Goal: Task Accomplishment & Management: Manage account settings

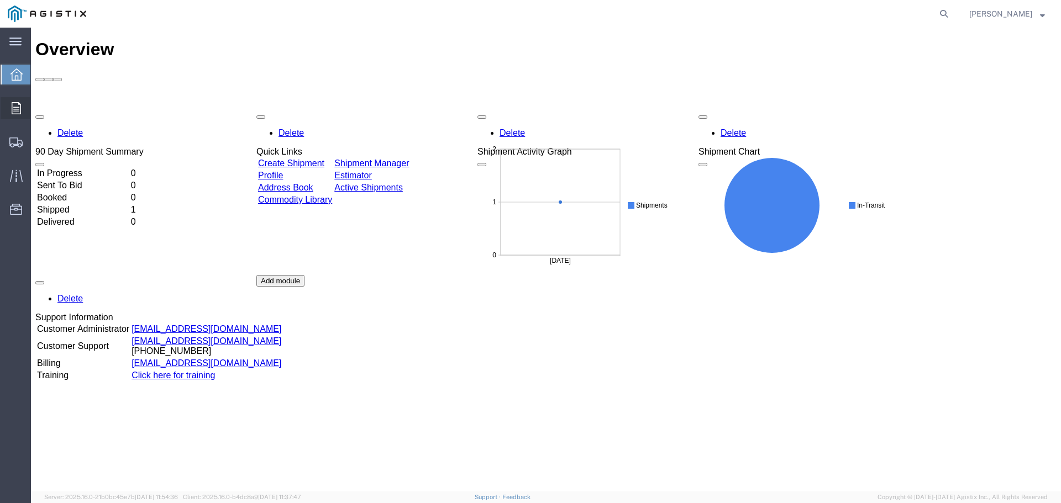
click at [16, 109] on icon at bounding box center [16, 108] width 9 height 12
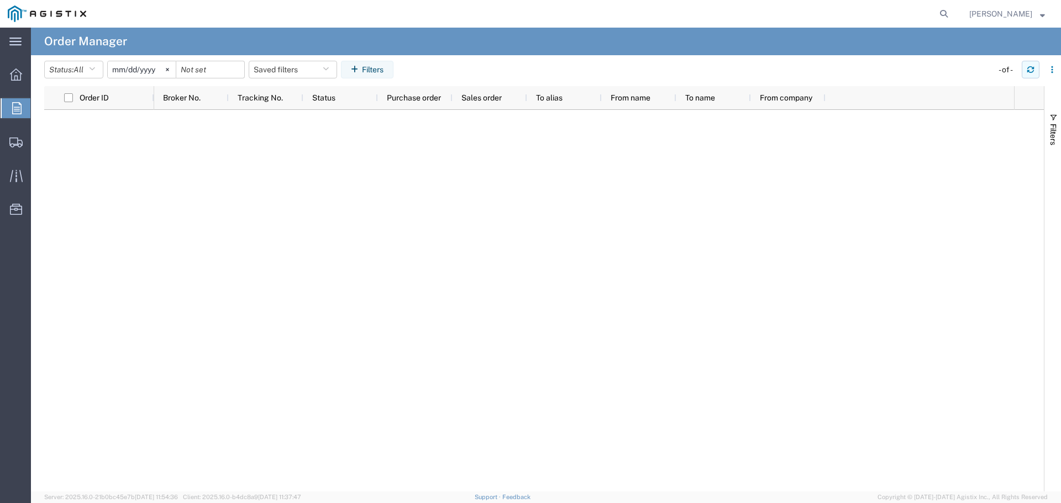
click at [1026, 72] on icon "button" at bounding box center [1030, 70] width 8 height 8
click at [0, 0] on span "Shipment Manager" at bounding box center [0, 0] width 0 height 0
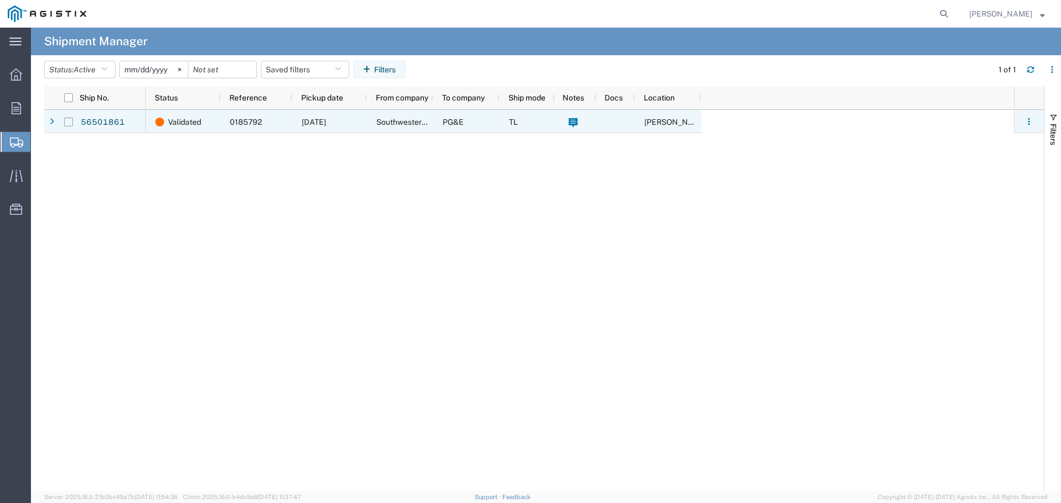
click at [71, 120] on input "Press Space to toggle row selection (unchecked)" at bounding box center [68, 122] width 9 height 9
checkbox input "true"
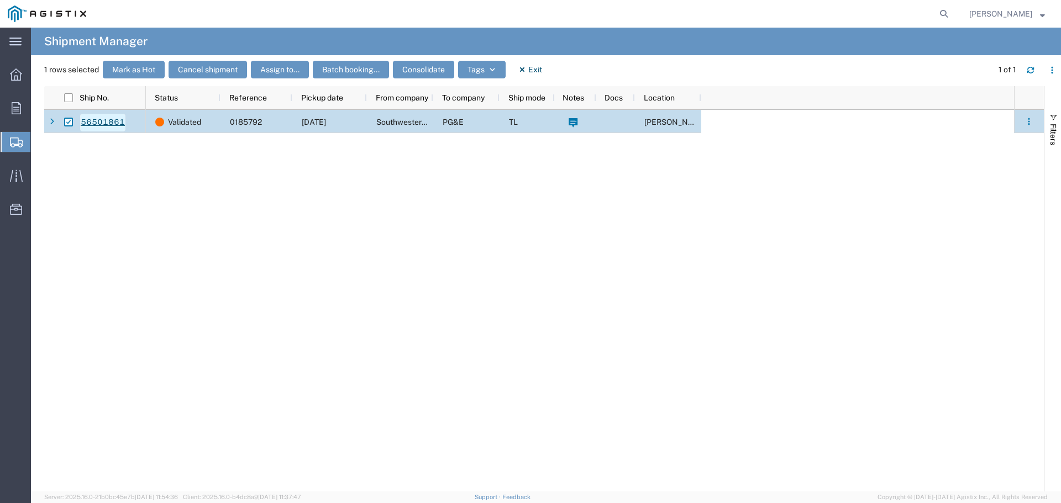
click at [105, 120] on link "56501861" at bounding box center [102, 123] width 45 height 18
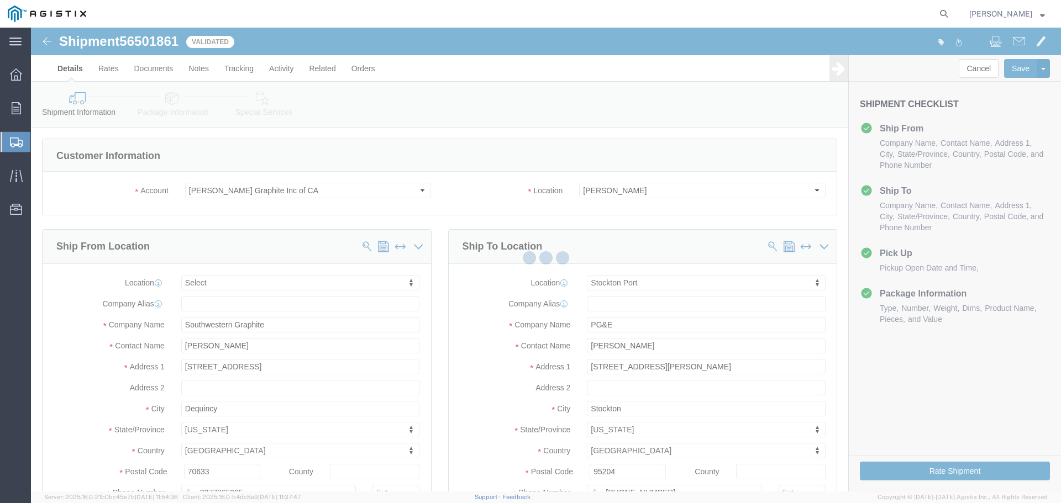
select select
select select "46111"
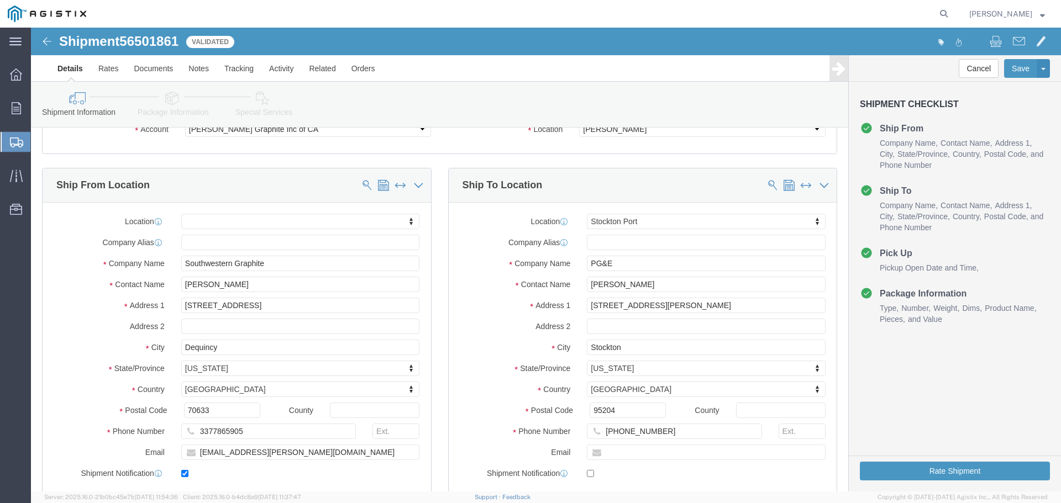
scroll to position [55, 0]
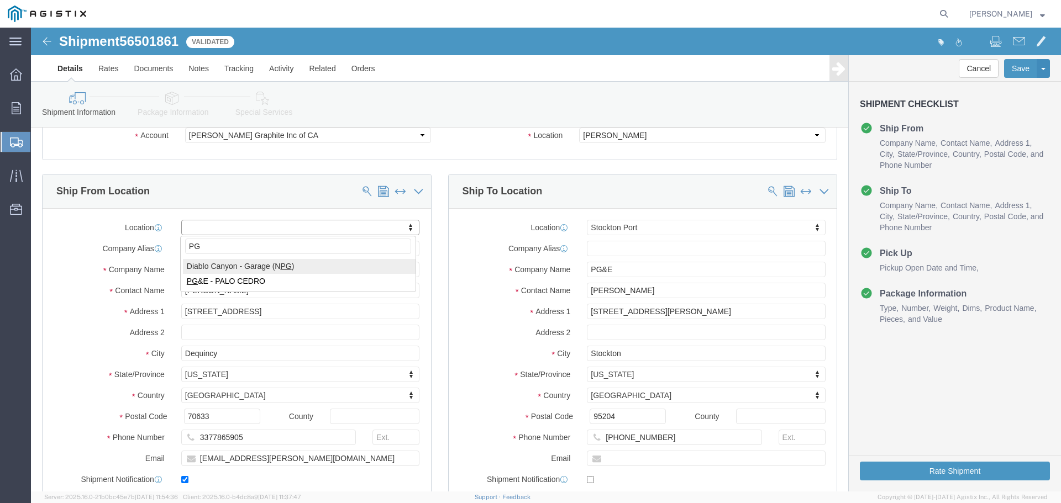
type input "P"
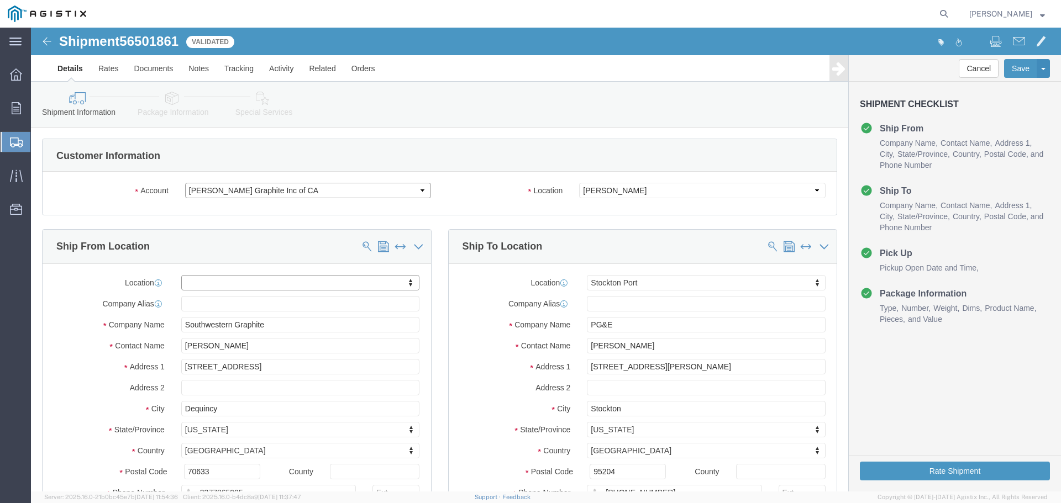
click select "Select [PERSON_NAME] Graphite Inc of CA PG&E"
select select "9596"
click select "Select [PERSON_NAME] Graphite Inc of CA PG&E"
select select
select select "46111"
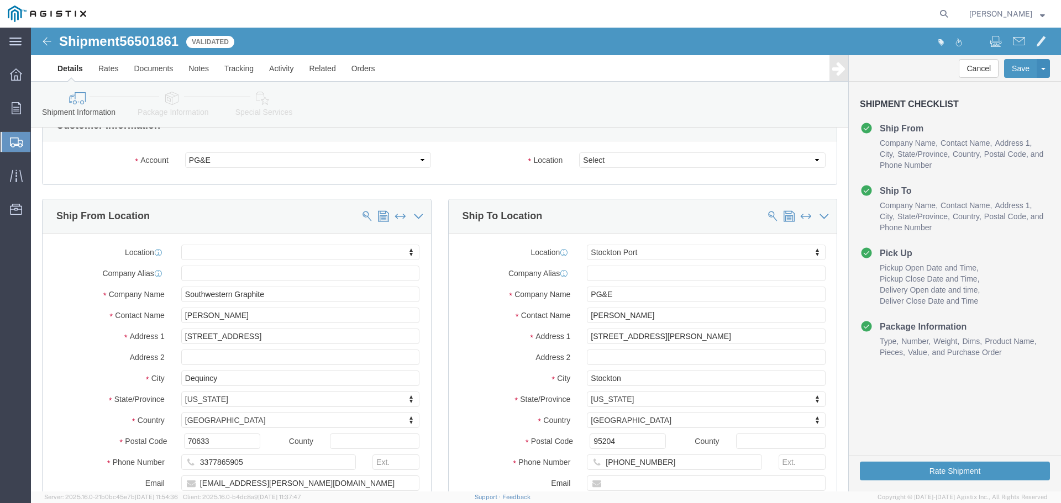
scroll to position [55, 0]
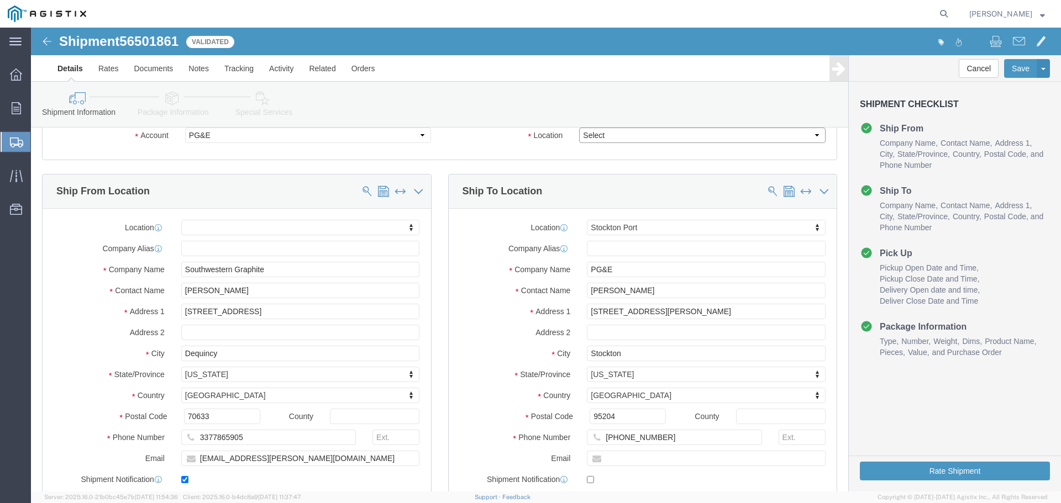
click select "Select All Others [GEOGRAPHIC_DATA] [GEOGRAPHIC_DATA] [GEOGRAPHIC_DATA] [GEOGRA…"
select select "23082"
click select "Select All Others [GEOGRAPHIC_DATA] [GEOGRAPHIC_DATA] [GEOGRAPHIC_DATA] [GEOGRA…"
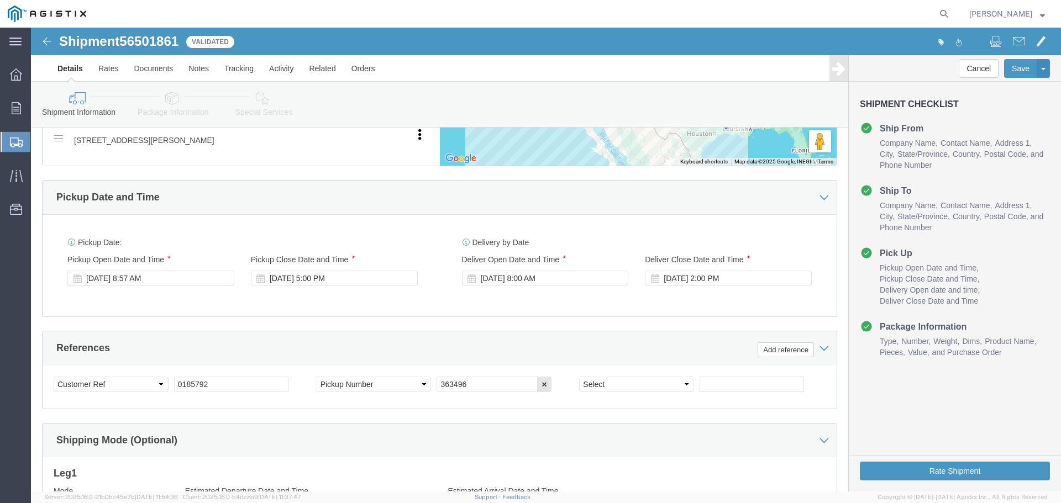
scroll to position [608, 0]
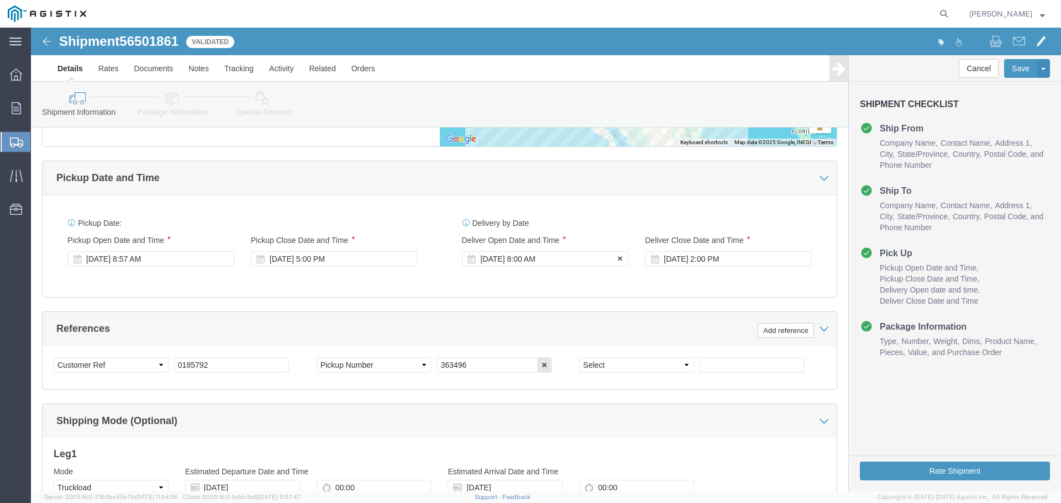
click icon
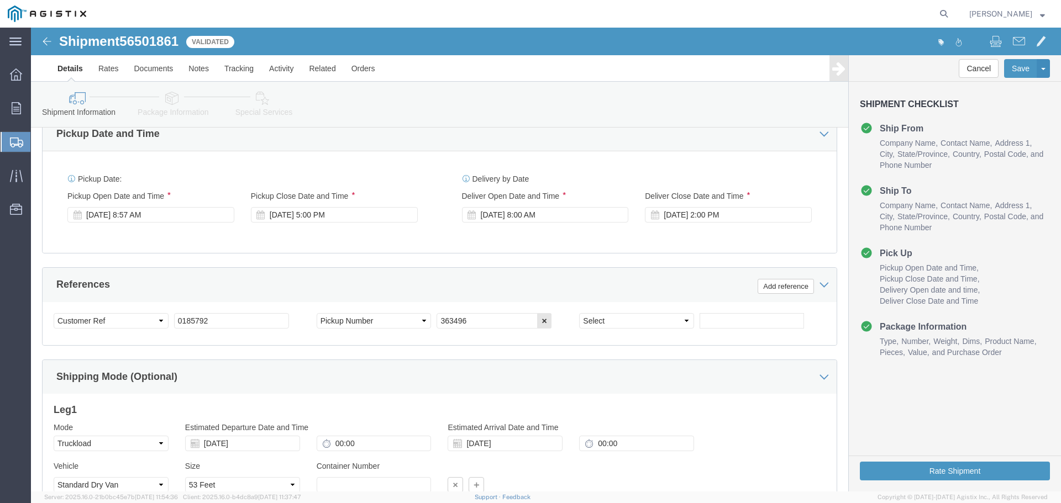
scroll to position [584, 0]
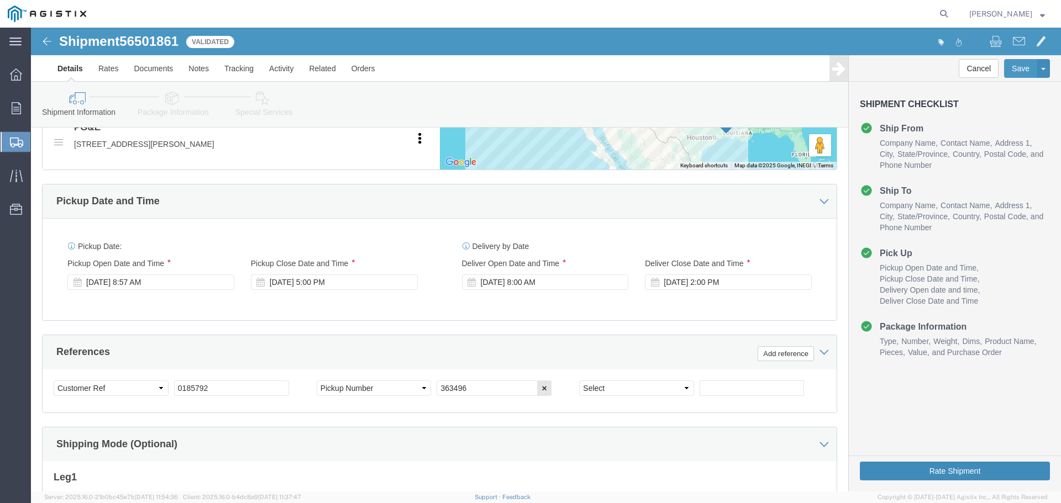
click button "Rate Shipment"
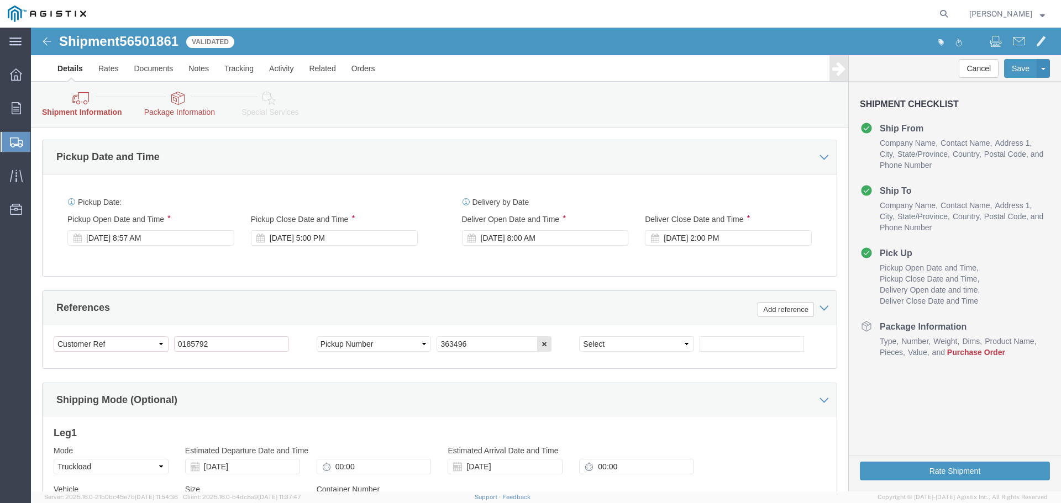
scroll to position [663, 0]
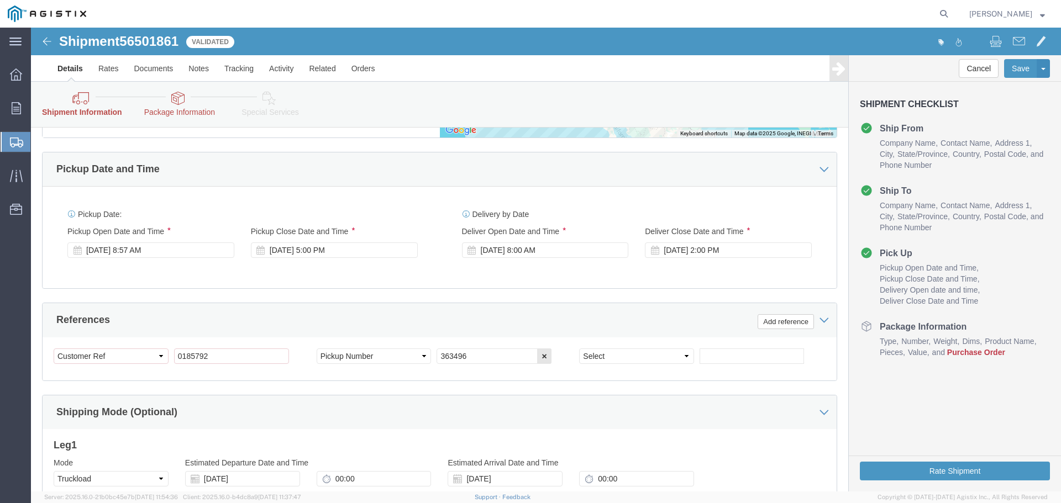
click icon
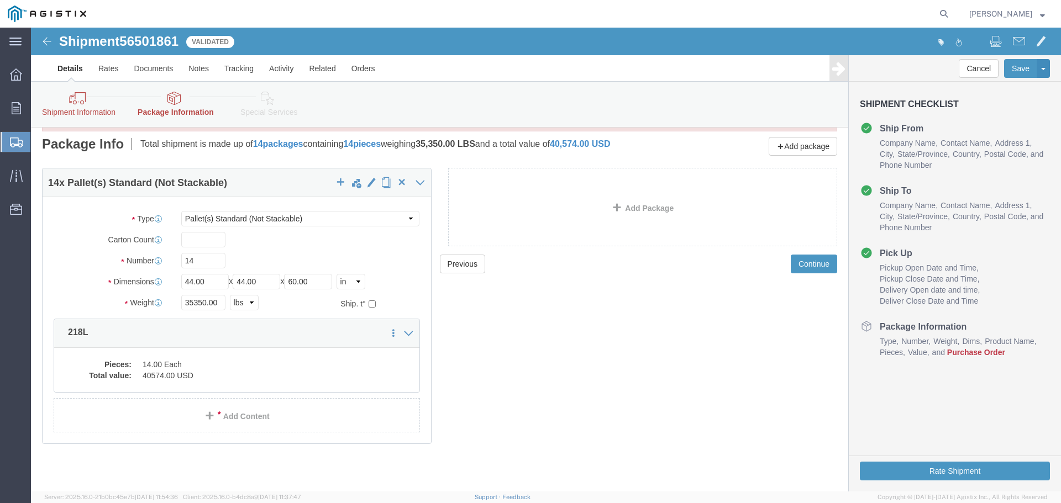
scroll to position [56, 0]
click span "Purchase Order"
click span
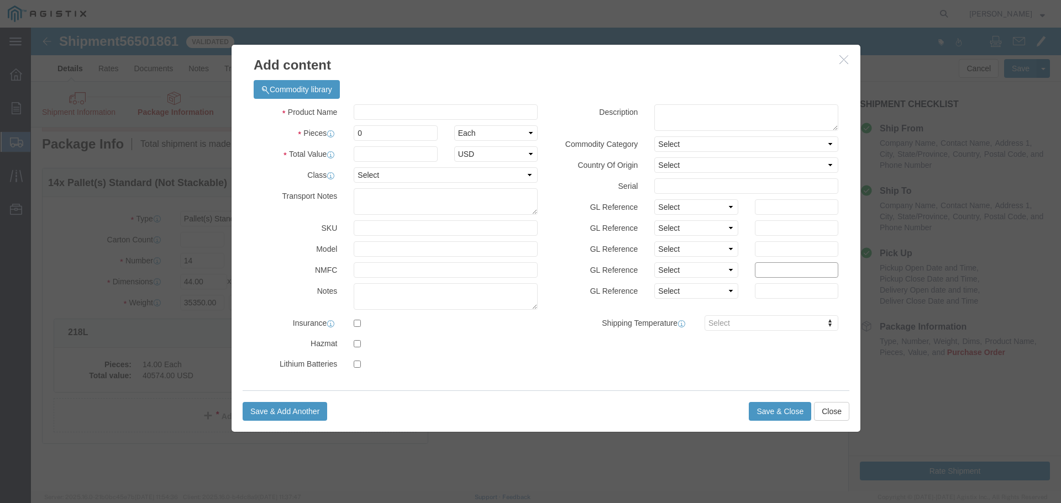
click input "text"
paste input "218L"
type input "218L"
drag, startPoint x: 332, startPoint y: 105, endPoint x: 313, endPoint y: 105, distance: 19.3
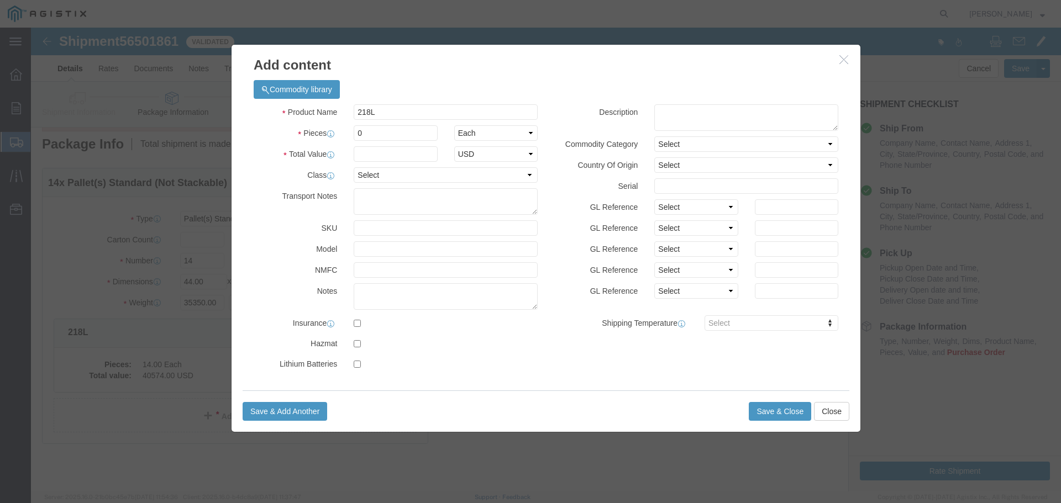
click div
click input "0"
type input "14"
click input "text"
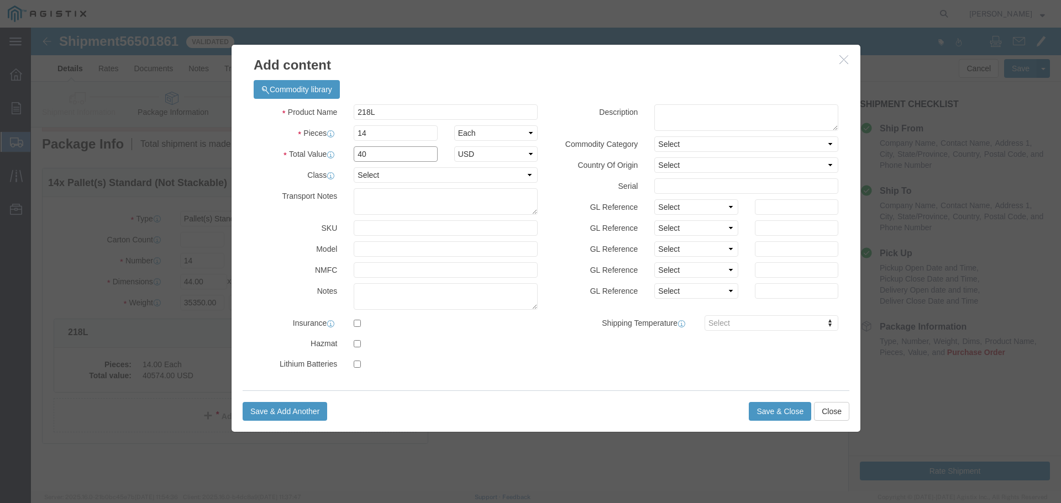
type input "4"
type input "40474.00"
select select "USD"
click select "Select 50 55 60 65 70 85 92.5 100 125 175 250 300 400"
drag, startPoint x: 434, startPoint y: 147, endPoint x: 425, endPoint y: 147, distance: 8.3
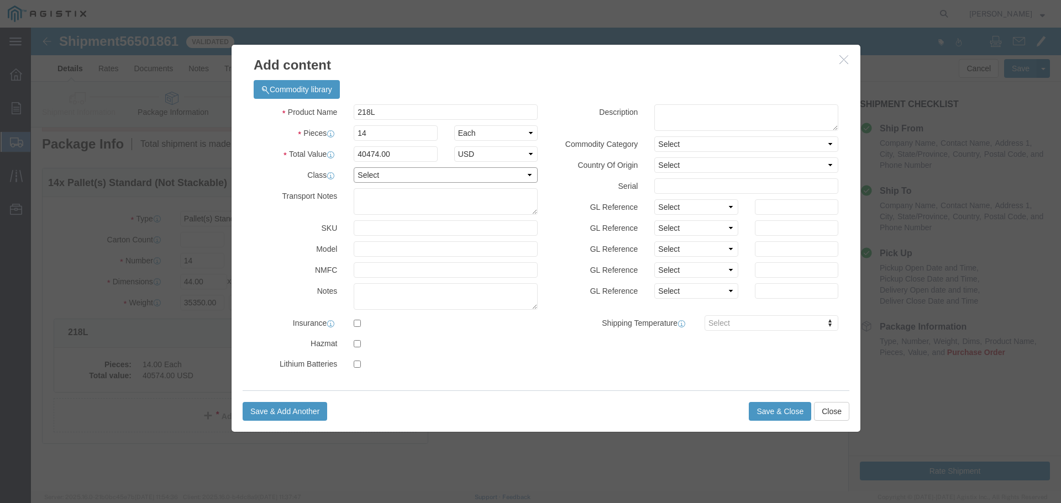
click select "Select 50 55 60 65 70 85 92.5 100 125 175 250 300 400"
select select "55"
click select "Select 50 55 60 65 70 85 92.5 100 125 175 250 300 400"
click button "Save & Close"
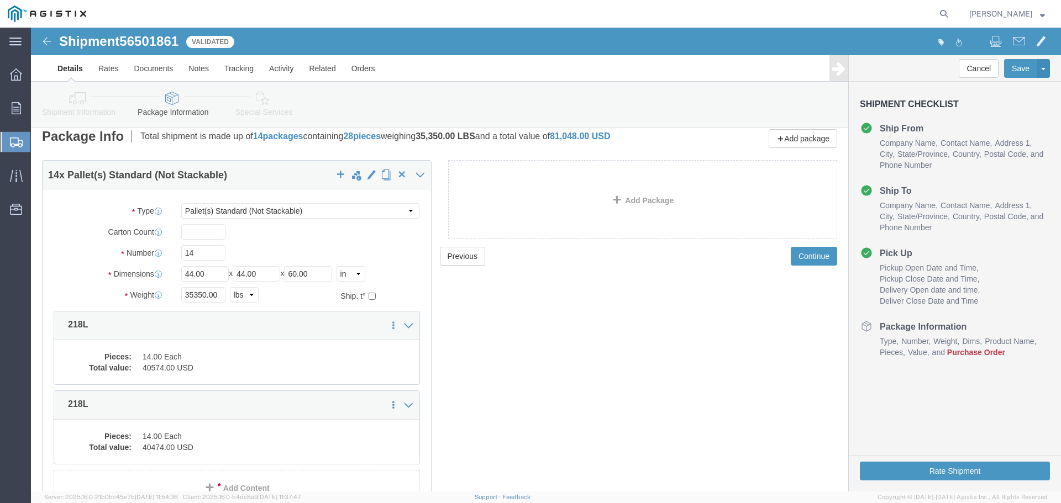
click span "Purchase Order"
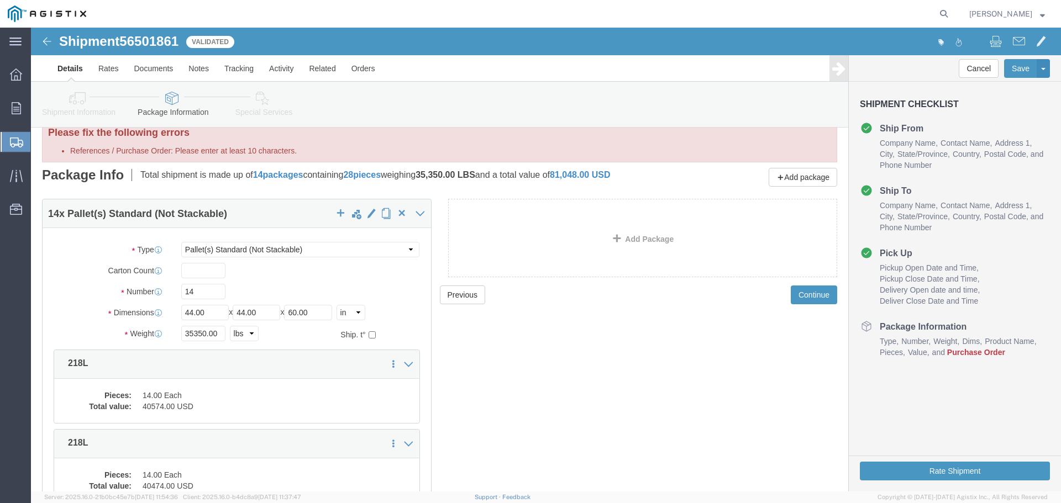
scroll to position [0, 0]
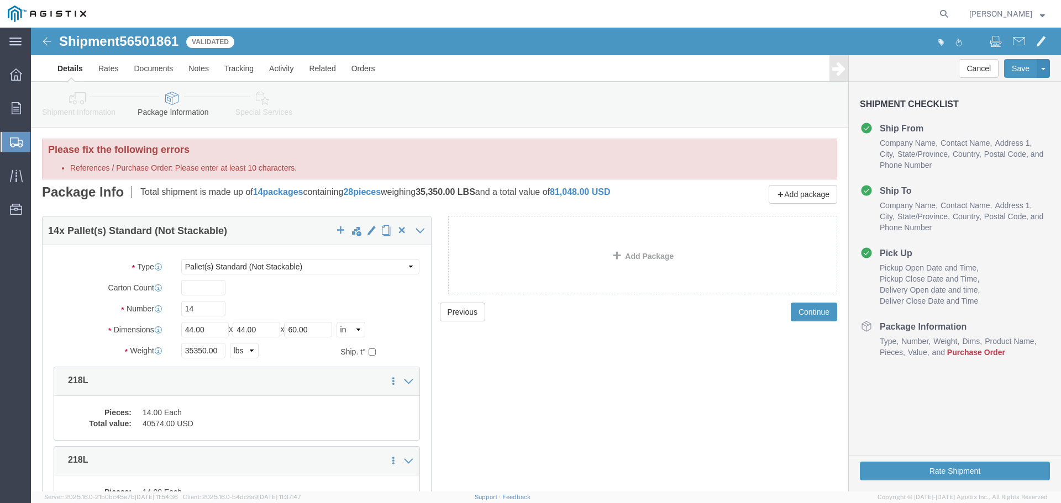
click icon
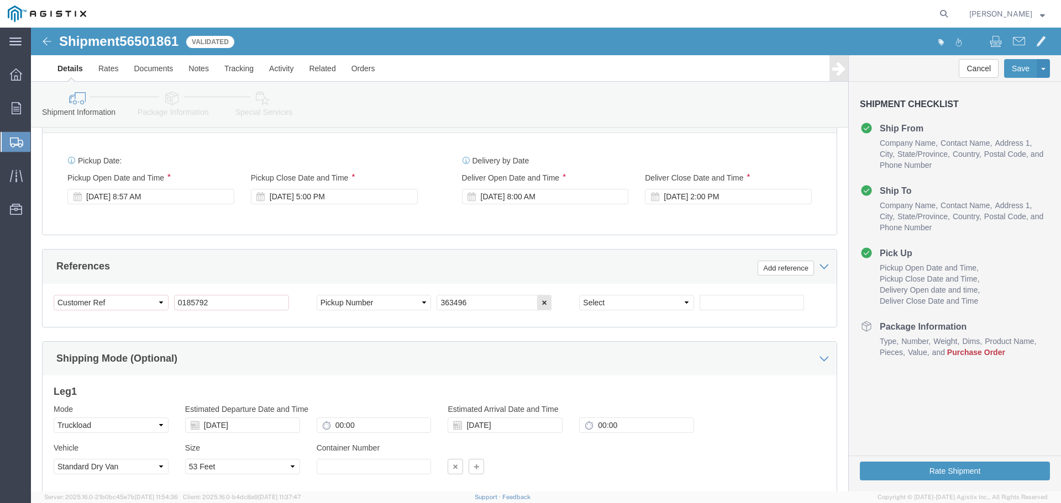
scroll to position [718, 0]
click select "Select Account Type Activity ID Airline Appointment Number ASN Batch Request # …"
drag, startPoint x: 18, startPoint y: 185, endPoint x: 41, endPoint y: 185, distance: 23.2
click div "Pickup Date: Pickup Start Date Pickup Start Time Pickup Open Date and Time [DAT…"
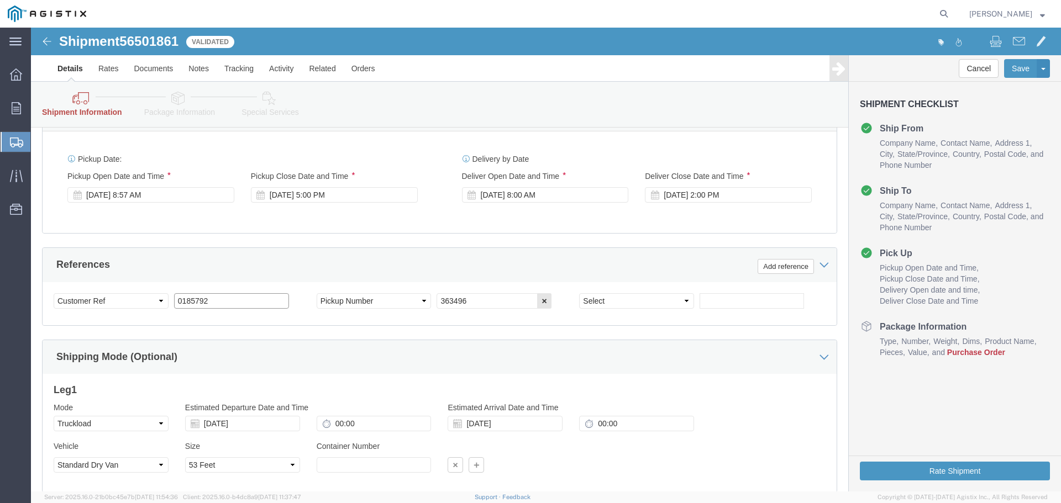
drag, startPoint x: 159, startPoint y: 278, endPoint x: 132, endPoint y: 275, distance: 26.7
click div "Select Account Type Activity ID Airline Appointment Number ASN Batch Request # …"
type input "3501409625"
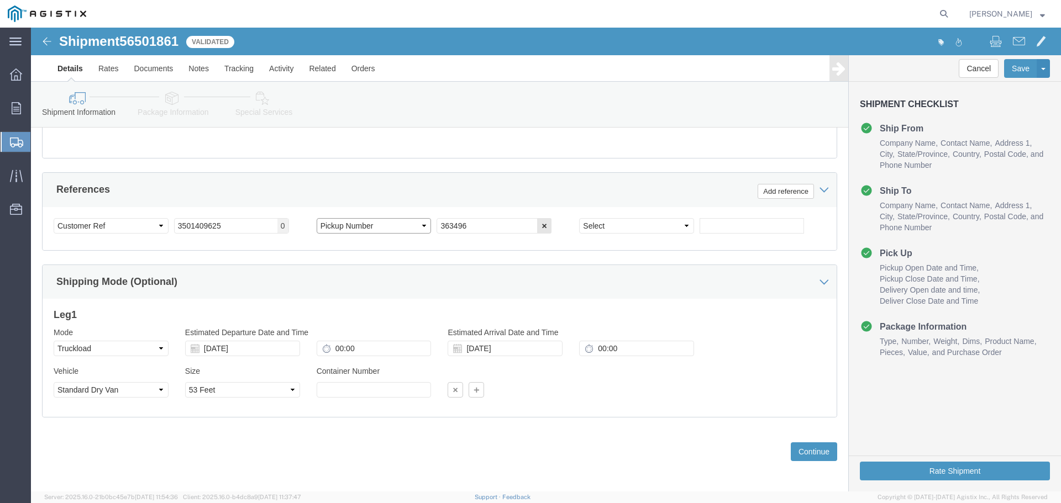
scroll to position [750, 0]
click button "Rate Shipment"
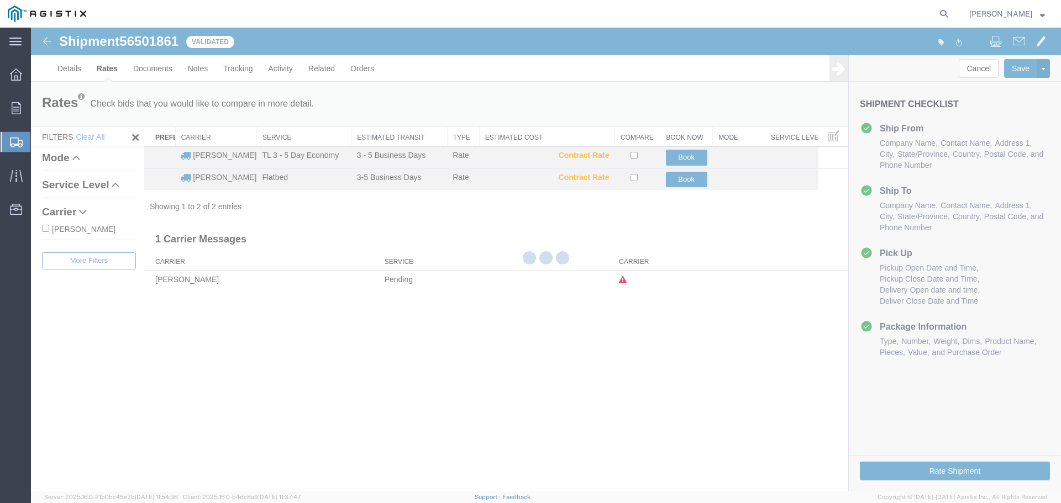
scroll to position [0, 0]
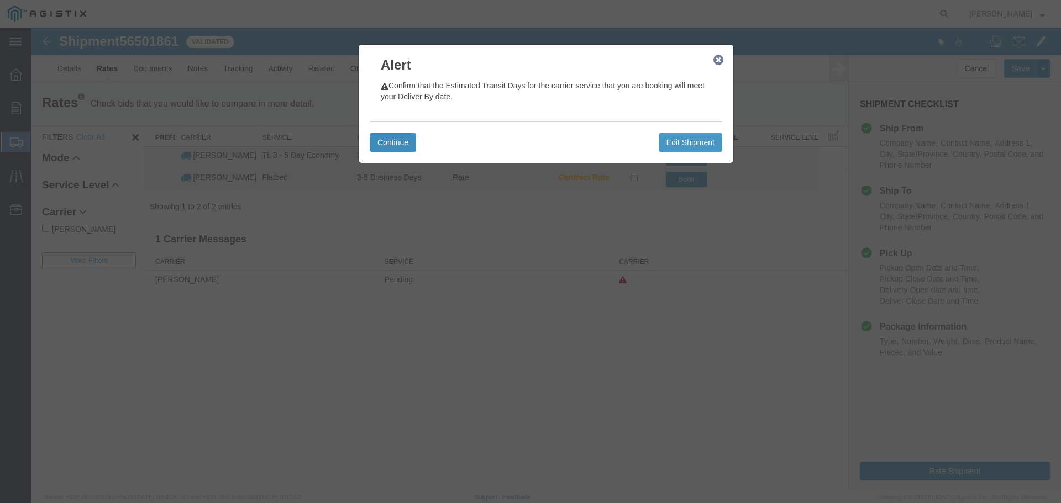
click at [393, 149] on button "Continue" at bounding box center [393, 142] width 46 height 19
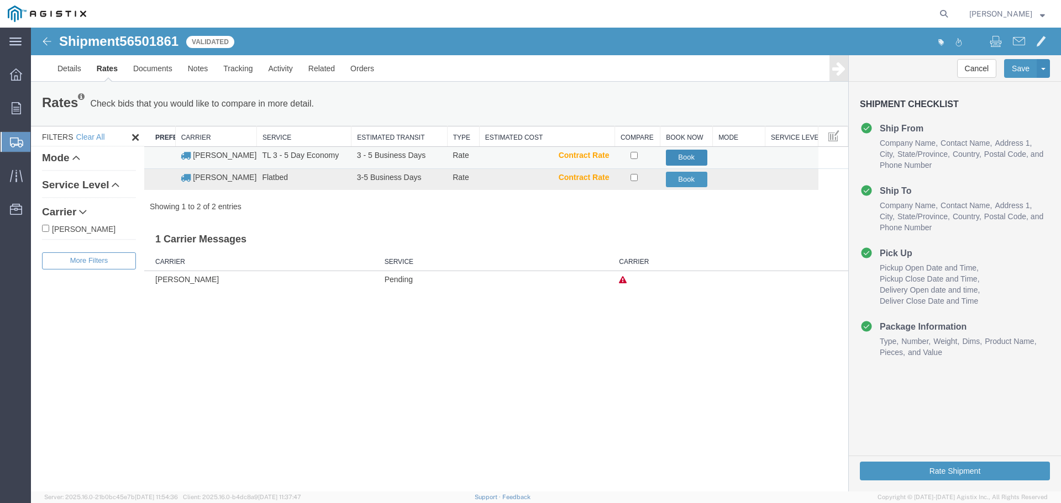
click at [693, 157] on button "Book" at bounding box center [686, 158] width 41 height 16
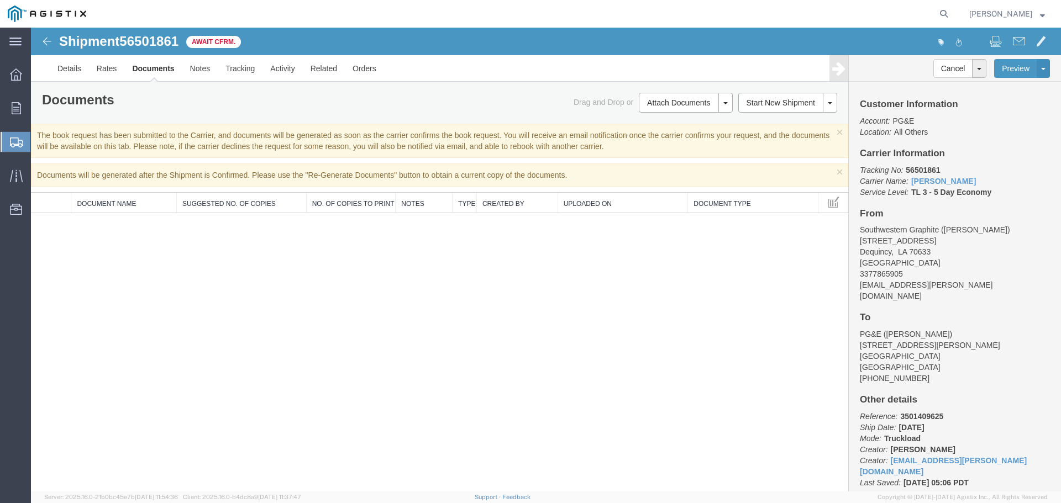
scroll to position [3, 0]
click at [39, 140] on span "Shipments" at bounding box center [34, 142] width 9 height 22
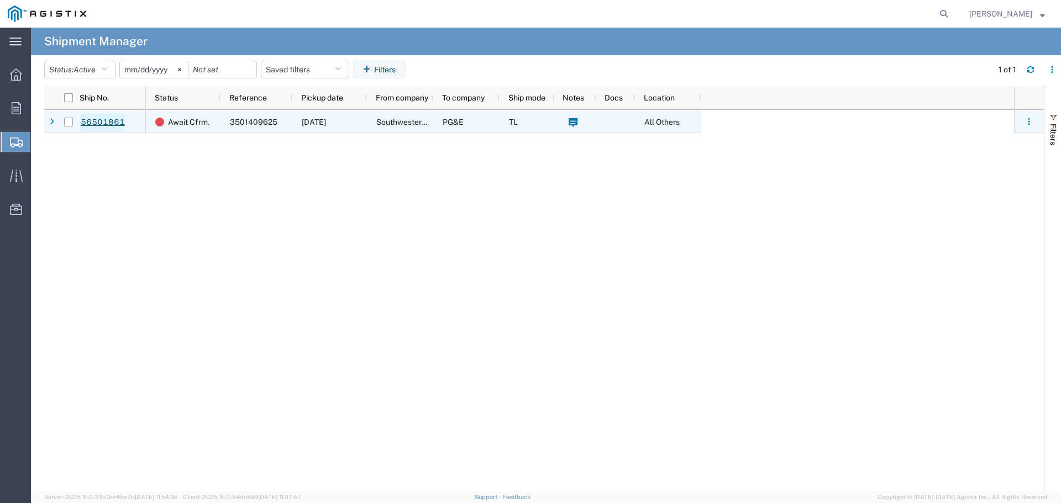
click at [113, 124] on link "56501861" at bounding box center [102, 123] width 45 height 18
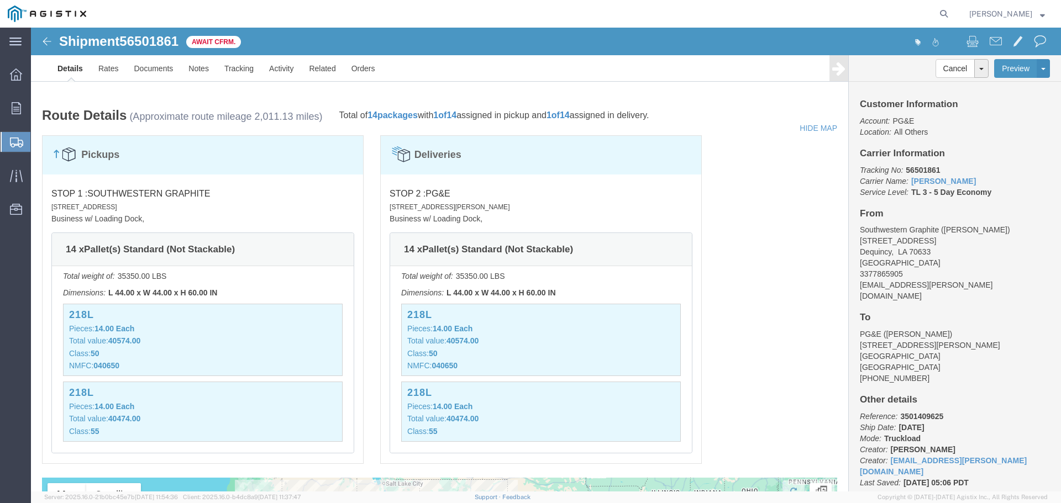
scroll to position [663, 0]
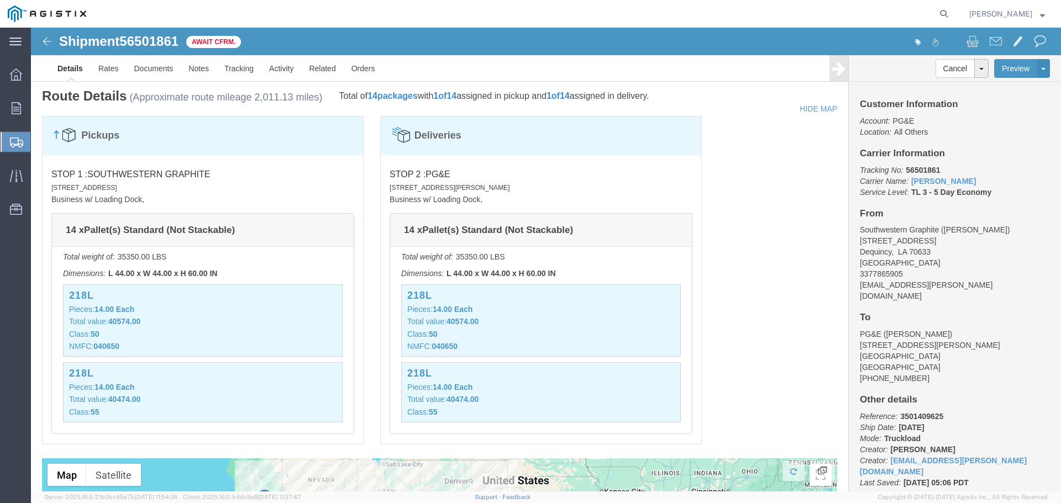
click p "Pieces: 14.00 Each"
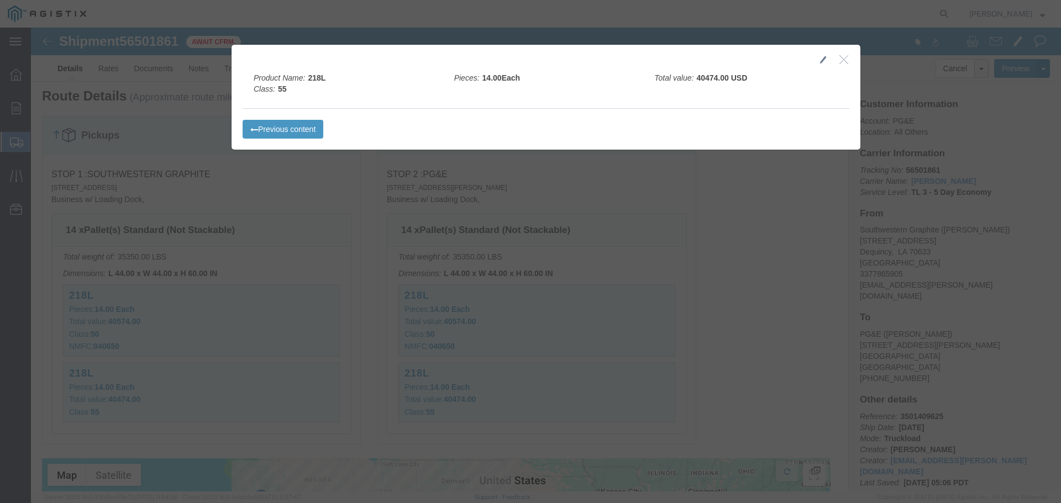
click button "button"
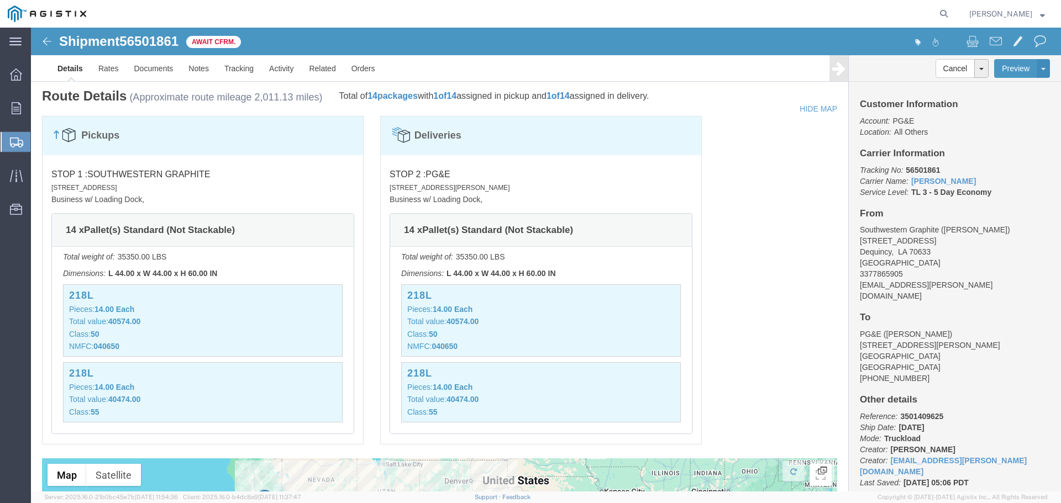
click p "Class: 55"
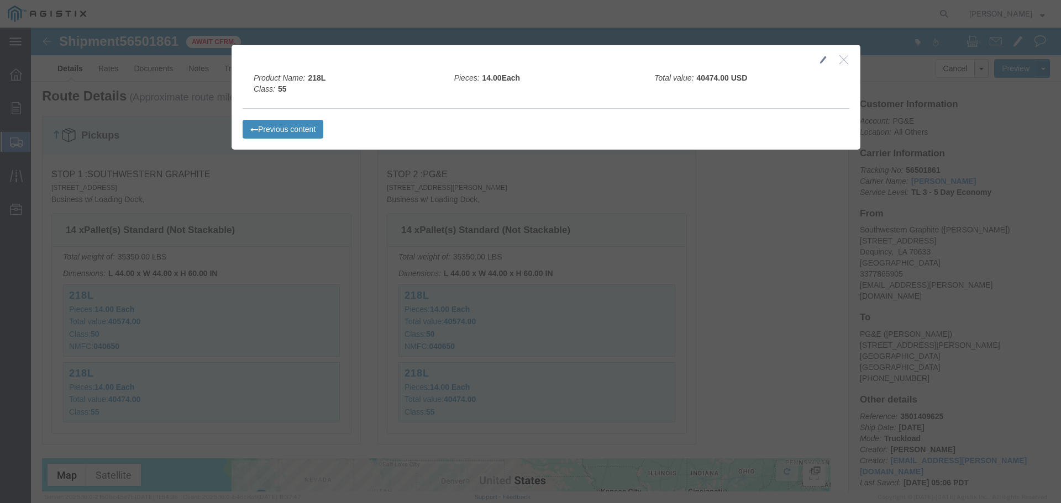
click button "Previous content"
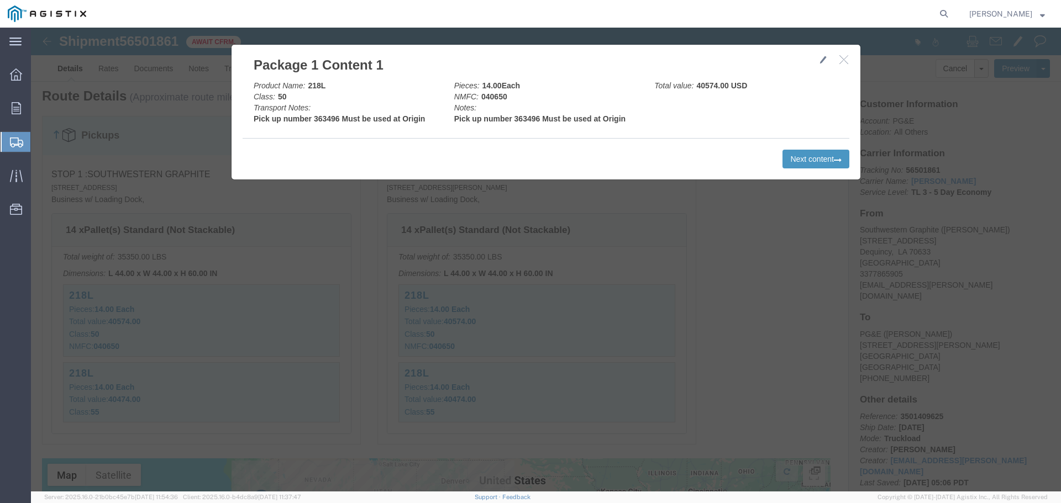
click icon "button"
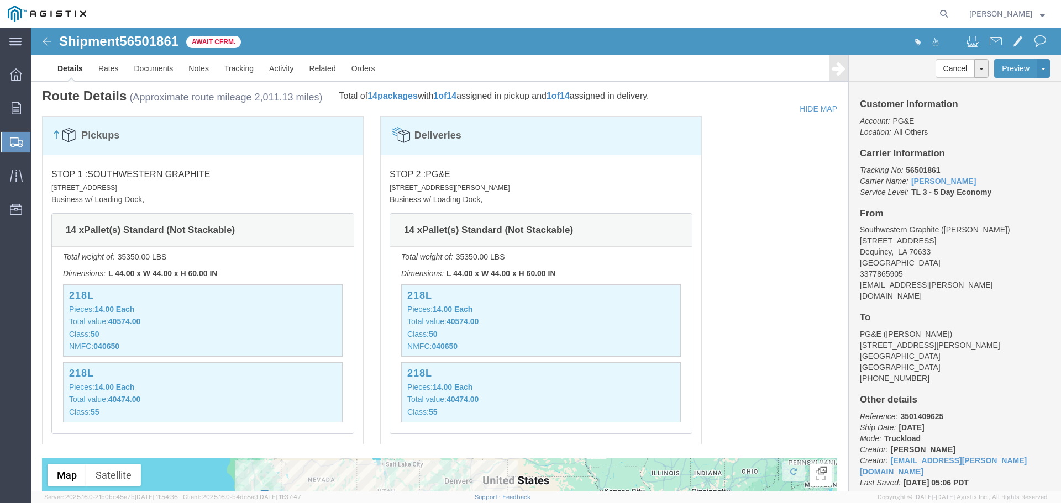
click b "40474.00"
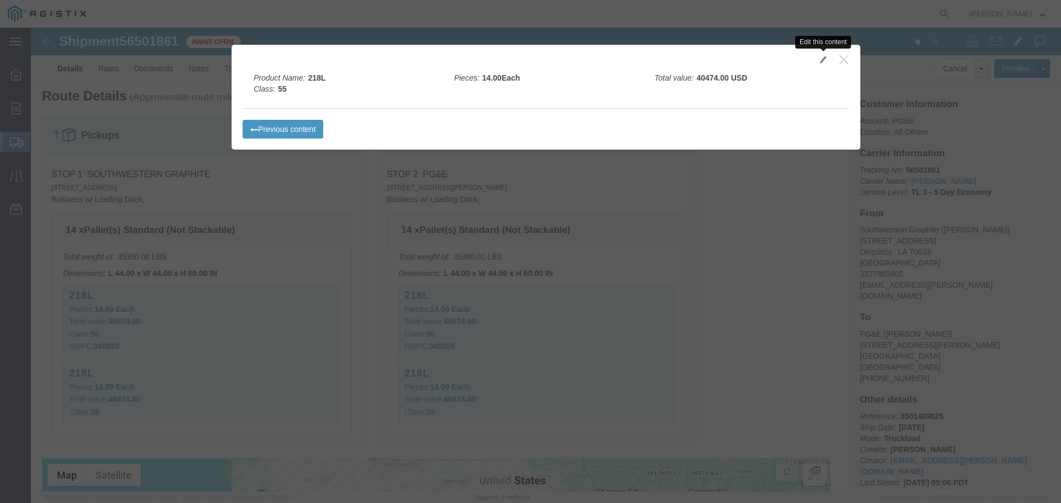
click span "button"
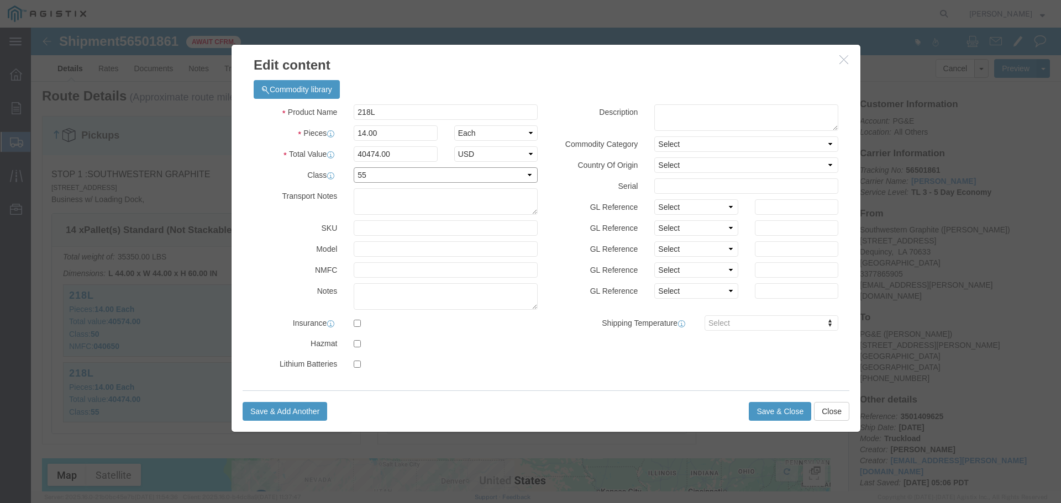
drag, startPoint x: 345, startPoint y: 145, endPoint x: 304, endPoint y: 145, distance: 41.4
click div "Class Select 50 55 60 65 70 85 92.5 100 125 175 250 300 400"
select select
click select "Select 50 55 60 65 70 85 92.5 100 125 175 250 300 400"
drag, startPoint x: 324, startPoint y: 126, endPoint x: 288, endPoint y: 126, distance: 35.9
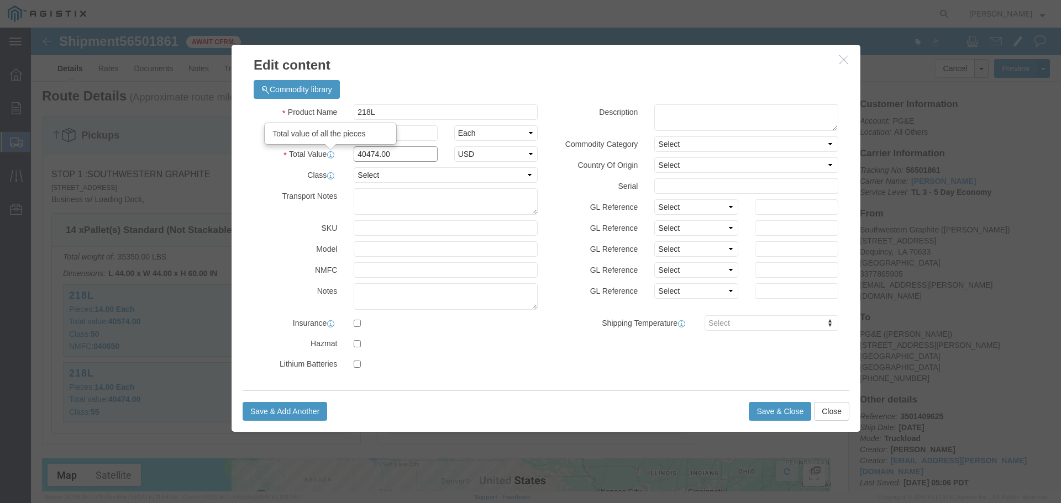
click div "Total Value Total value of all the pieces 40474.00 Select ADP AED AFN ALL AMD A…"
drag, startPoint x: 338, startPoint y: 105, endPoint x: 319, endPoint y: 105, distance: 18.2
click input "14.00"
drag, startPoint x: 353, startPoint y: 87, endPoint x: 309, endPoint y: 78, distance: 44.5
click div "Product Name 218L"
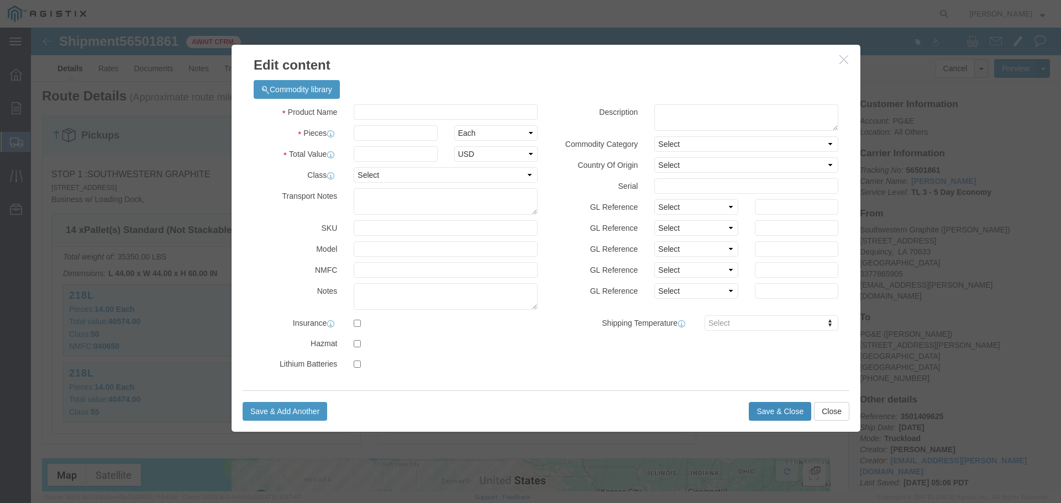
click button "Save & Close"
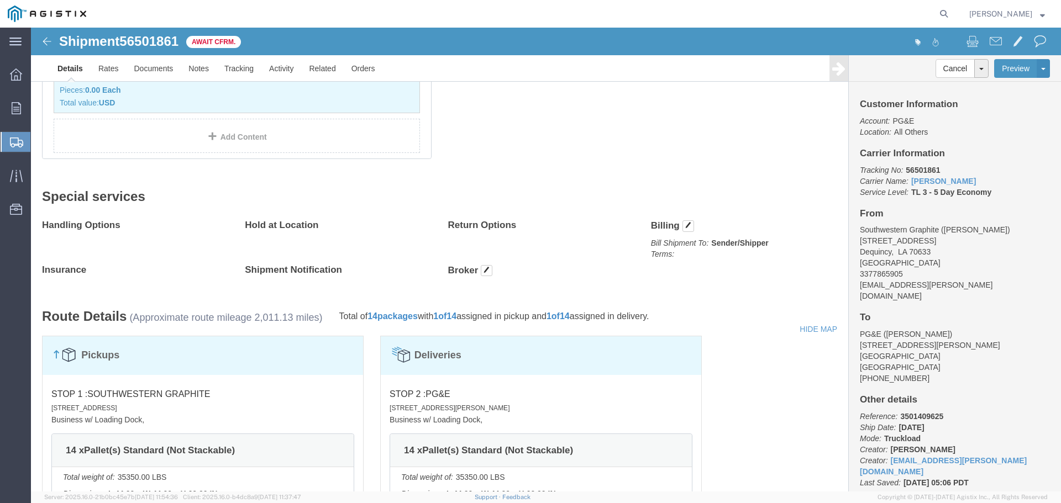
scroll to position [430, 0]
click button "Preview"
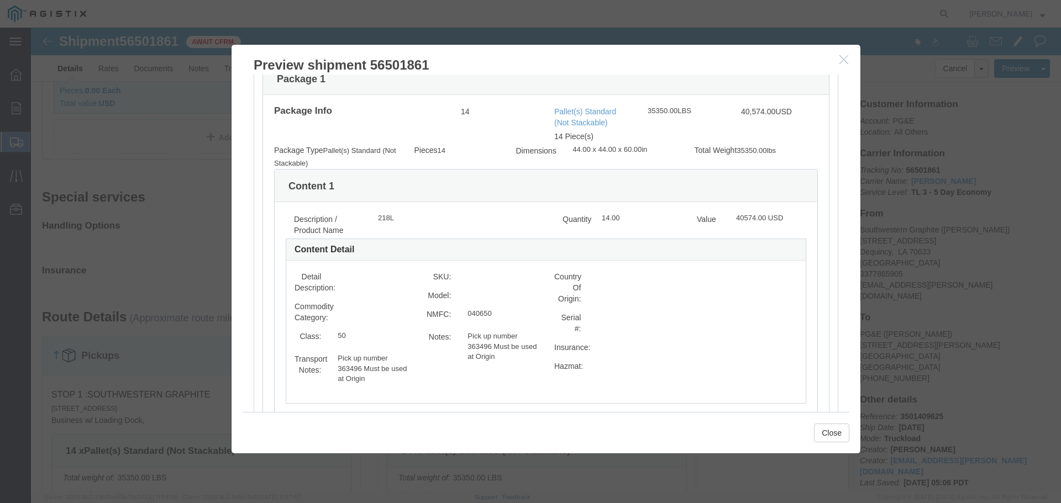
scroll to position [442, 0]
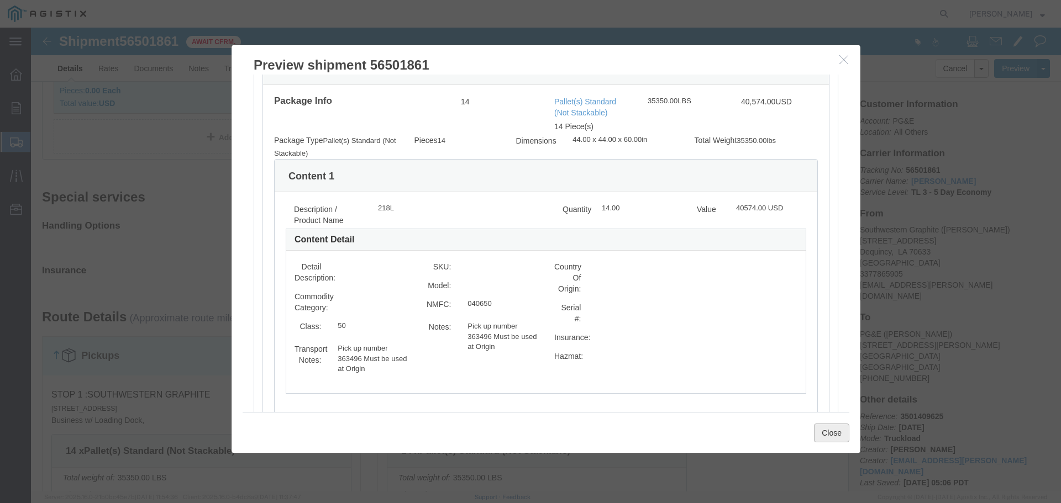
click button "Close"
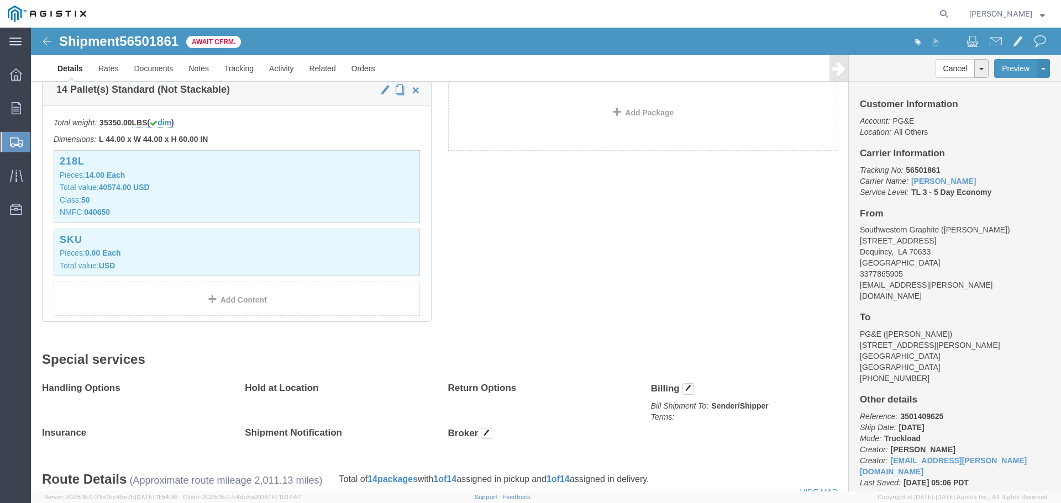
scroll to position [103, 0]
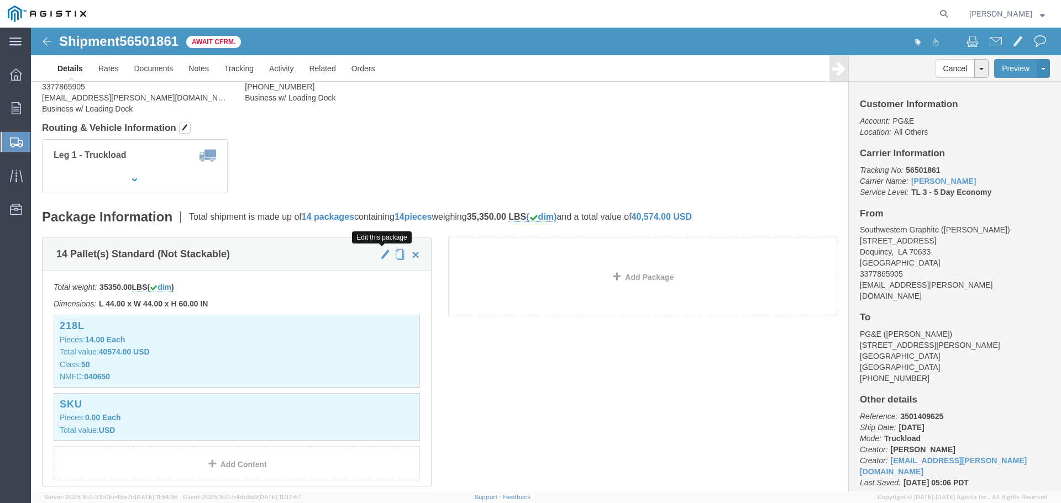
click span "button"
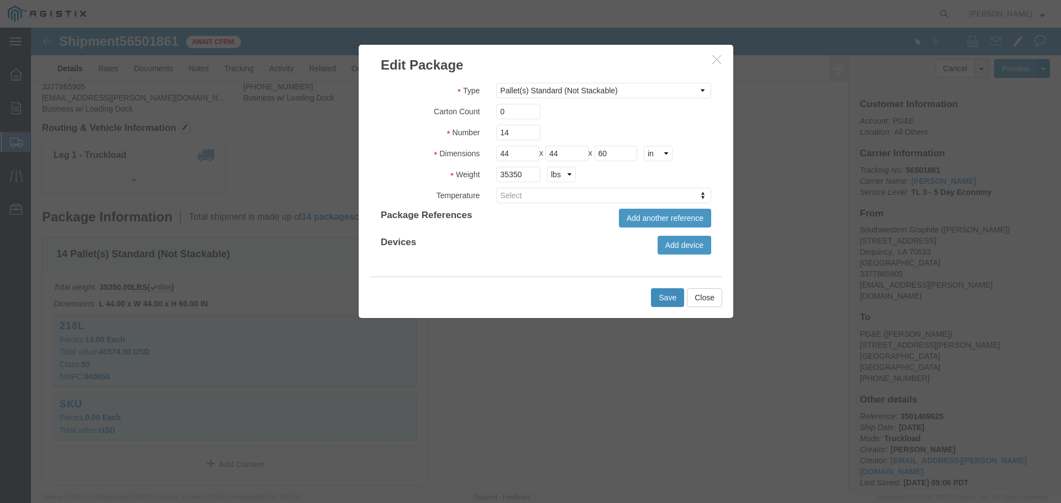
click button "Save"
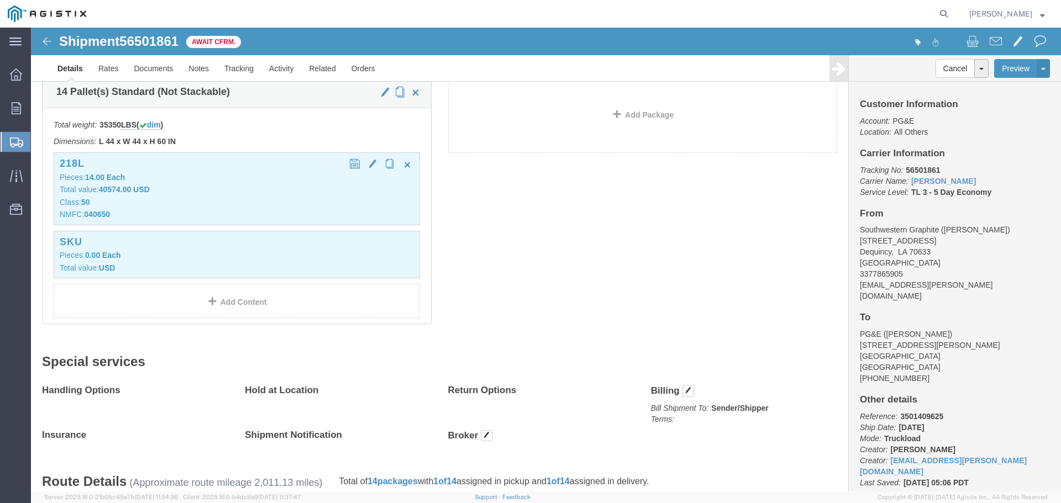
scroll to position [268, 0]
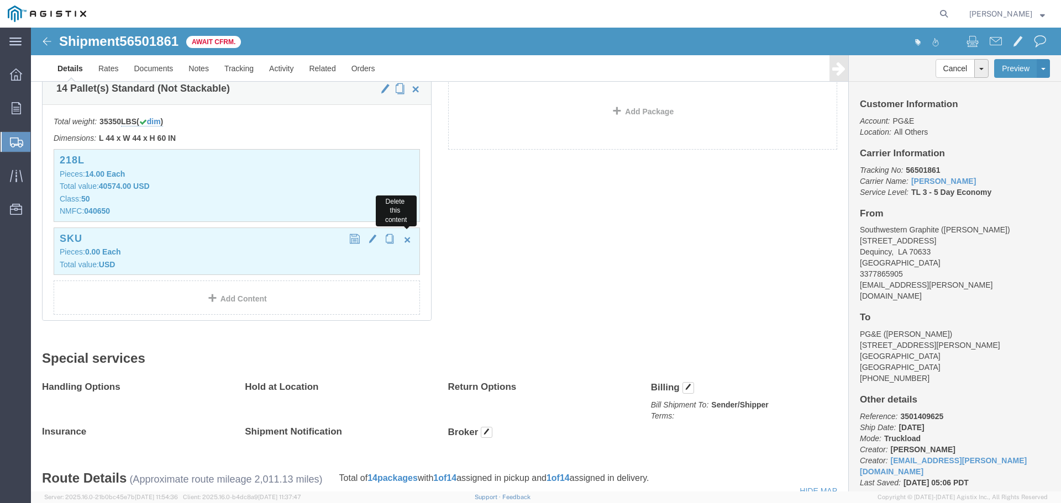
click span "button"
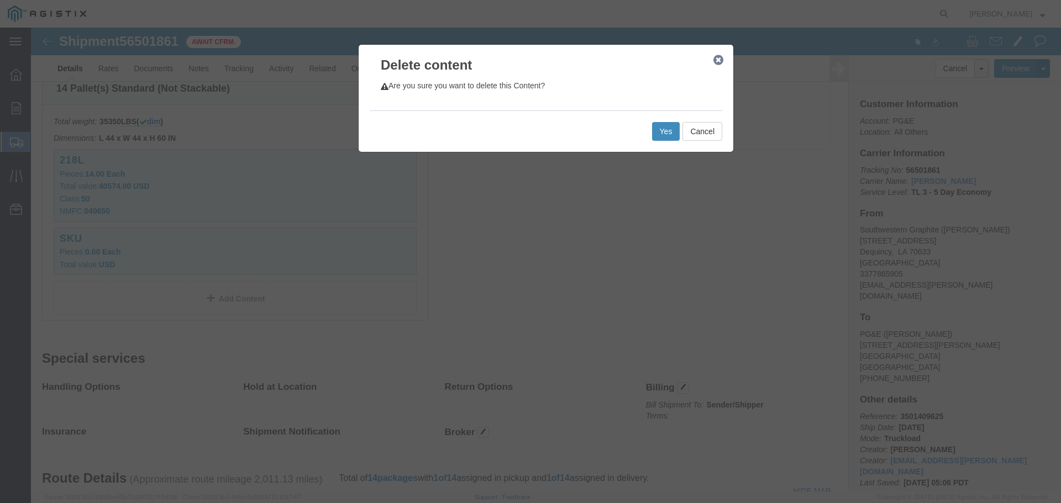
click button "Yes"
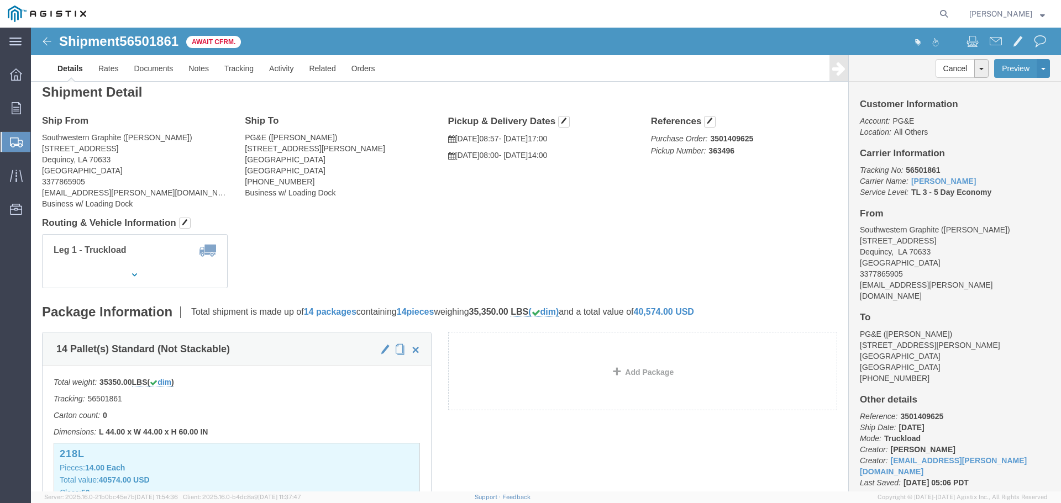
scroll to position [0, 0]
